Goal: Task Accomplishment & Management: Manage account settings

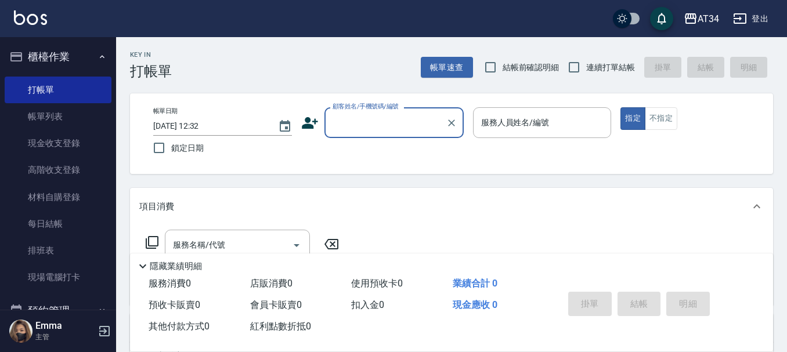
click at [61, 57] on button "櫃檯作業" at bounding box center [58, 57] width 107 height 30
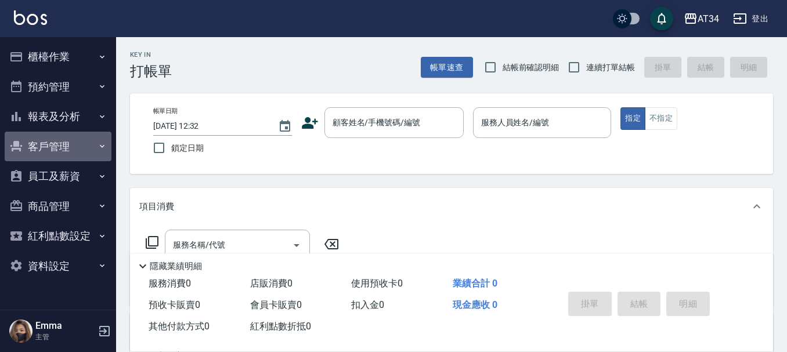
click at [50, 137] on button "客戶管理" at bounding box center [58, 147] width 107 height 30
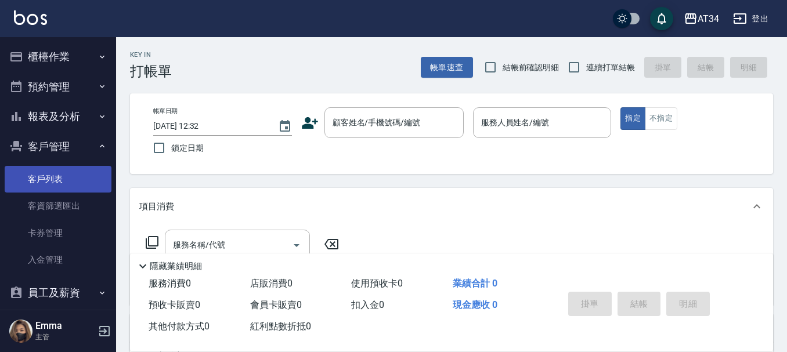
click at [50, 172] on link "客戶列表" at bounding box center [58, 179] width 107 height 27
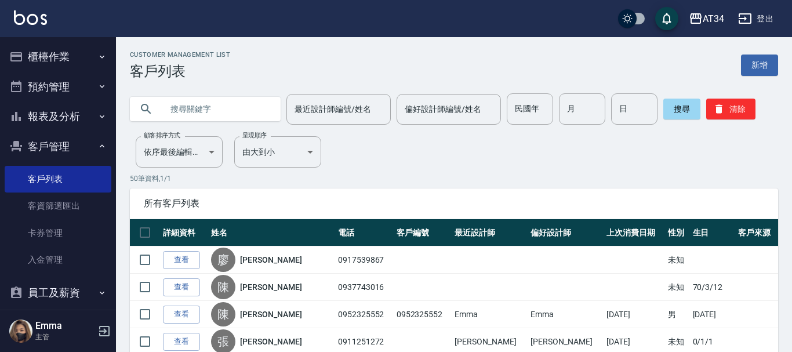
click at [193, 90] on div "最近設計師編號/姓名 最近設計師編號/姓名 偏好設計師編號/姓名 偏好設計師編號/姓名 民國年 民國年 月 月 日 日 搜尋 清除" at bounding box center [447, 101] width 662 height 45
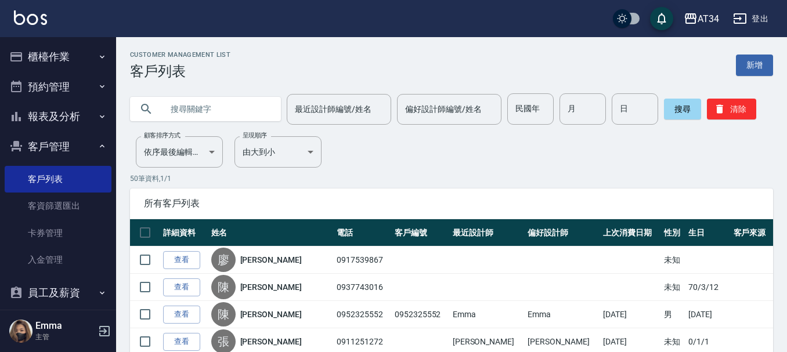
click at [204, 122] on input "text" at bounding box center [216, 108] width 109 height 31
type input "0932225328"
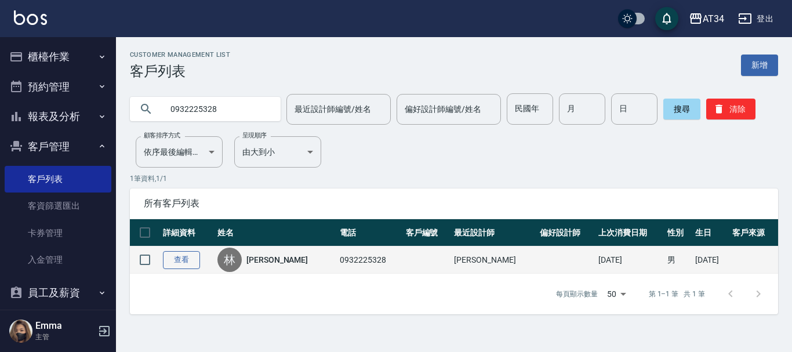
click at [166, 260] on link "查看" at bounding box center [181, 260] width 37 height 18
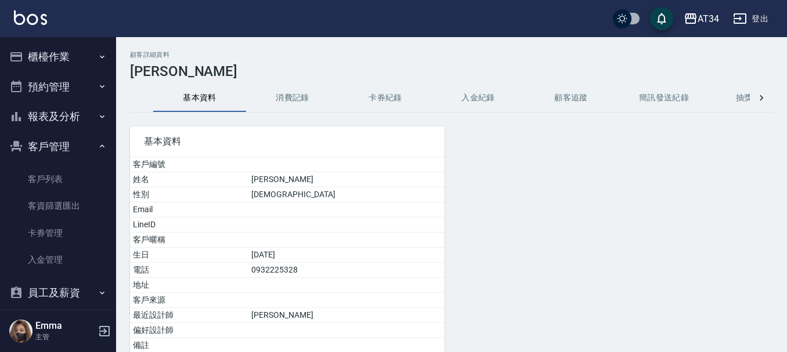
click at [299, 108] on button "消費記錄" at bounding box center [292, 98] width 93 height 28
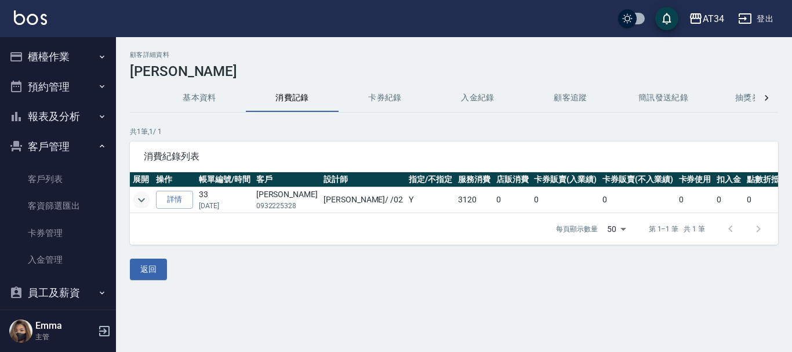
click at [143, 197] on icon "expand row" at bounding box center [142, 200] width 14 height 14
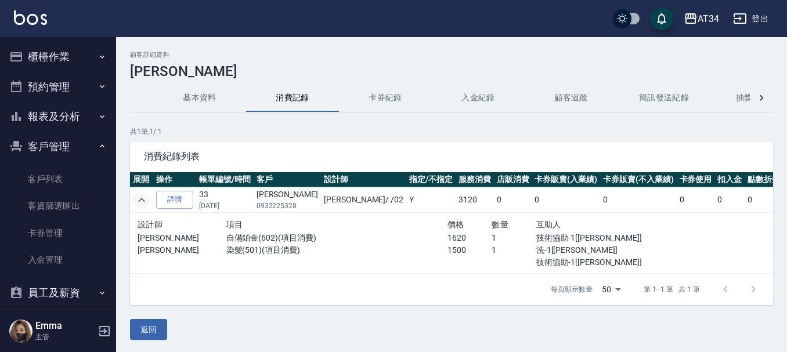
click at [89, 50] on button "櫃檯作業" at bounding box center [58, 57] width 107 height 30
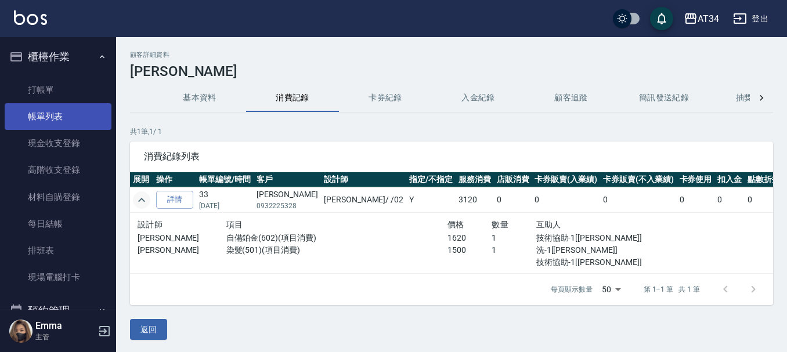
click at [75, 114] on link "帳單列表" at bounding box center [58, 116] width 107 height 27
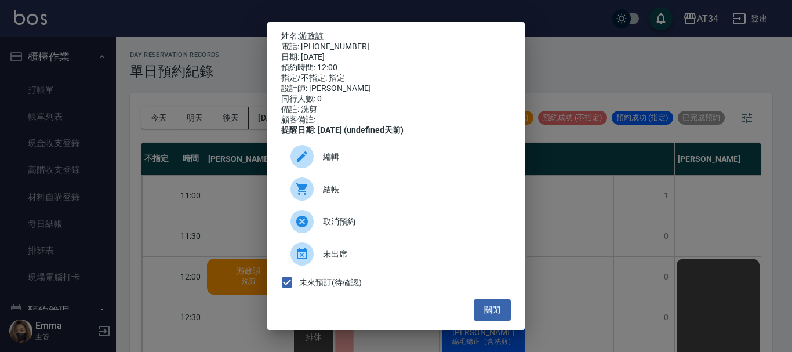
scroll to position [70, 0]
